Goal: Information Seeking & Learning: Learn about a topic

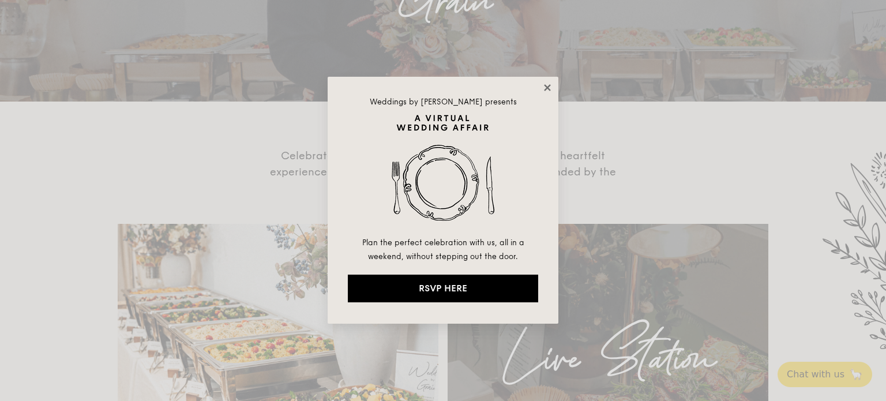
click at [547, 88] on icon at bounding box center [547, 87] width 6 height 6
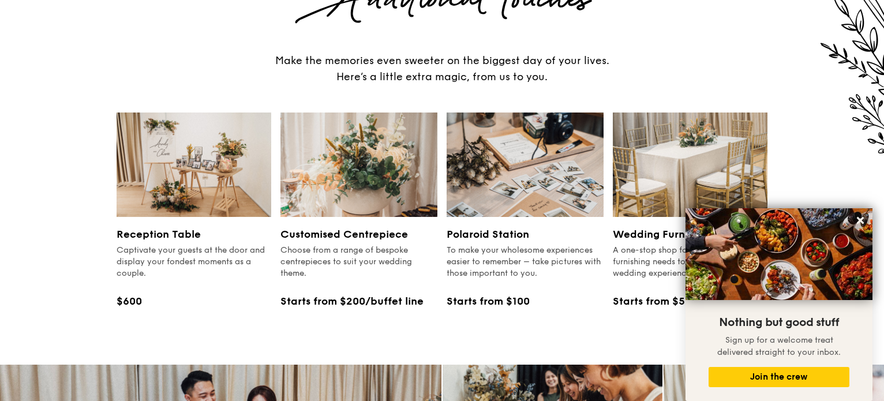
scroll to position [1270, 0]
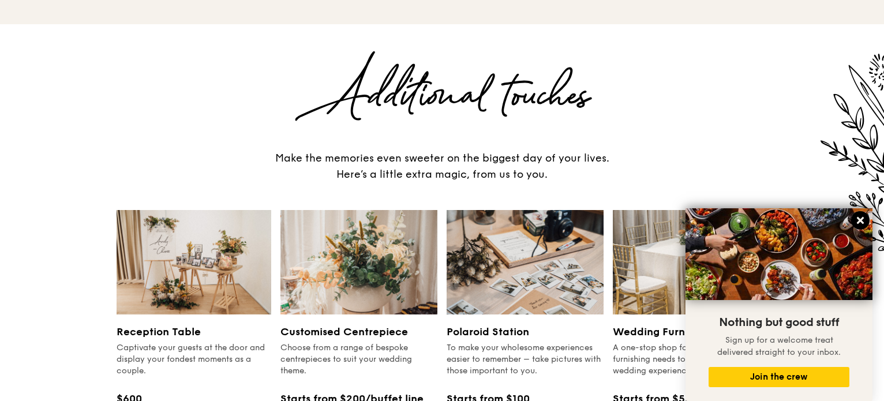
click at [854, 221] on button at bounding box center [860, 220] width 18 height 18
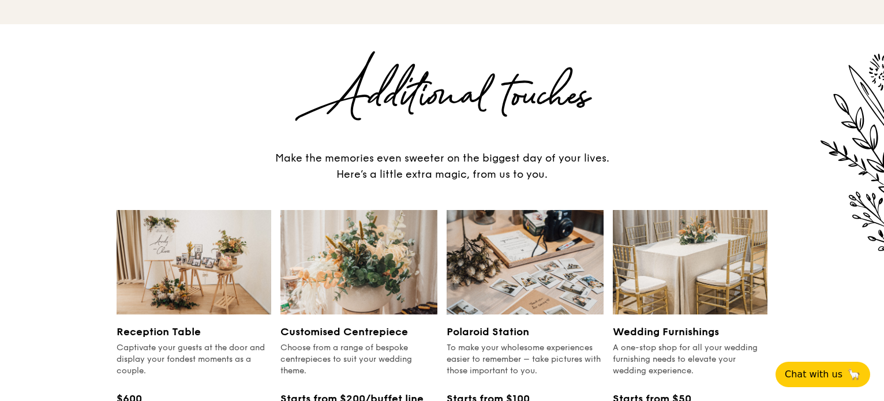
click at [674, 241] on img at bounding box center [690, 262] width 155 height 104
click at [686, 342] on div "A one-stop shop for all your wedding furnishing needs to elevate your wedding e…" at bounding box center [690, 359] width 155 height 35
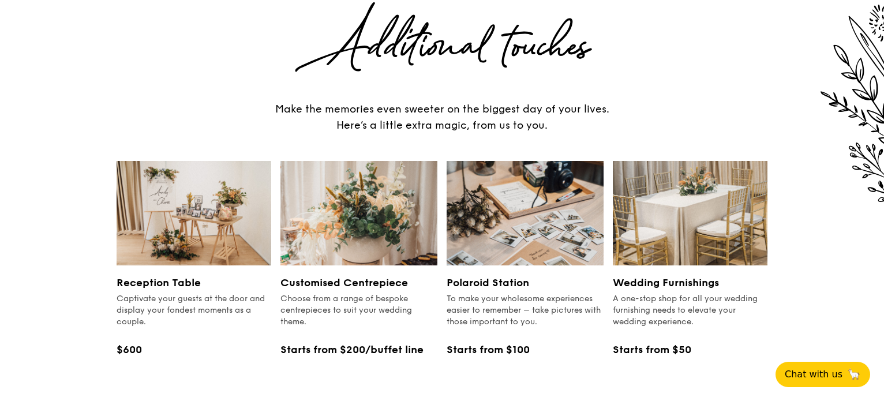
scroll to position [1385, 0]
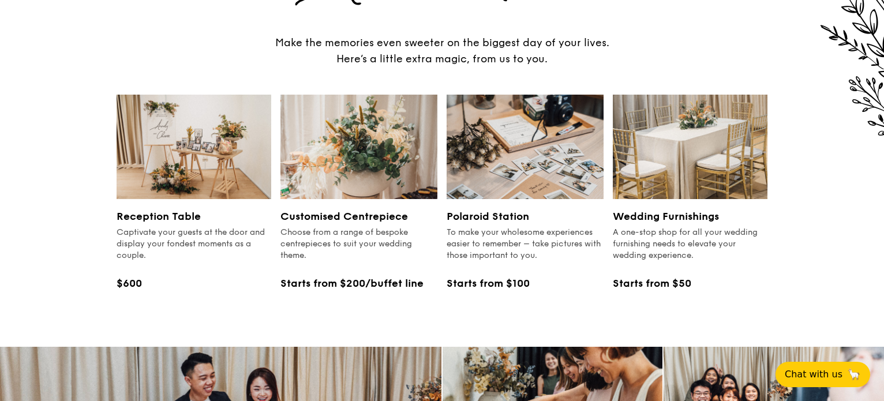
click at [512, 102] on img at bounding box center [525, 147] width 157 height 104
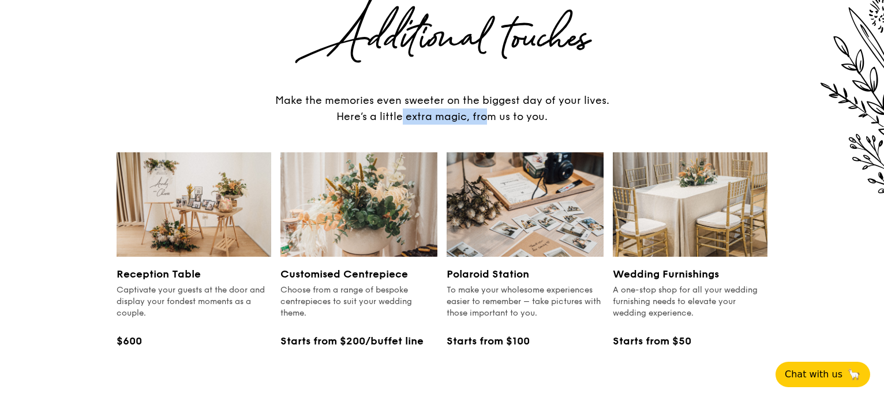
drag, startPoint x: 331, startPoint y: 110, endPoint x: 510, endPoint y: 107, distance: 178.3
click at [506, 103] on div "Make the memories even sweeter on the biggest day of your lives. Here’s a littl…" at bounding box center [442, 108] width 358 height 32
click at [510, 107] on div "Make the memories even sweeter on the biggest day of your lives. Here’s a littl…" at bounding box center [442, 108] width 358 height 32
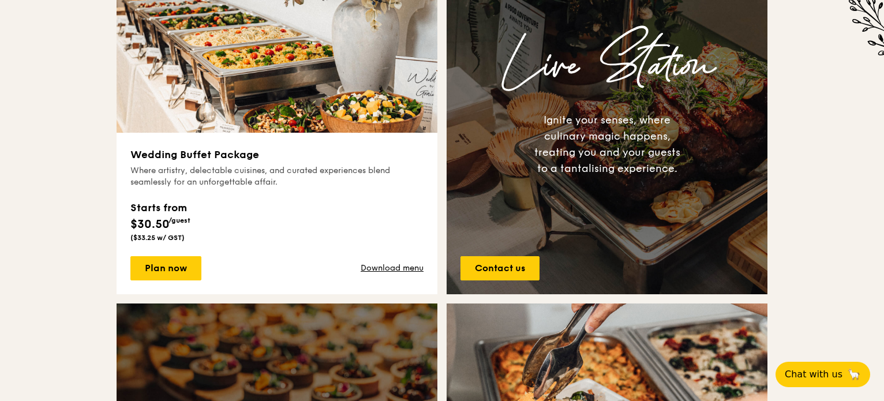
scroll to position [0, 0]
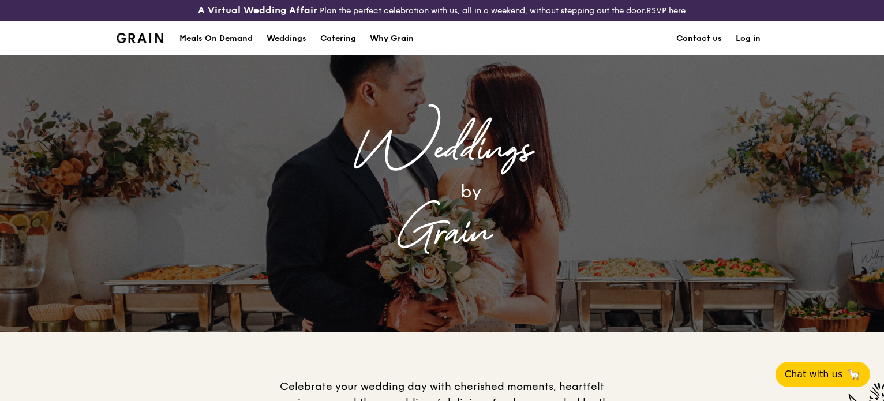
drag, startPoint x: 435, startPoint y: 197, endPoint x: 600, endPoint y: 3, distance: 254.2
click at [290, 44] on div "Weddings" at bounding box center [287, 38] width 40 height 35
